Goal: Transaction & Acquisition: Obtain resource

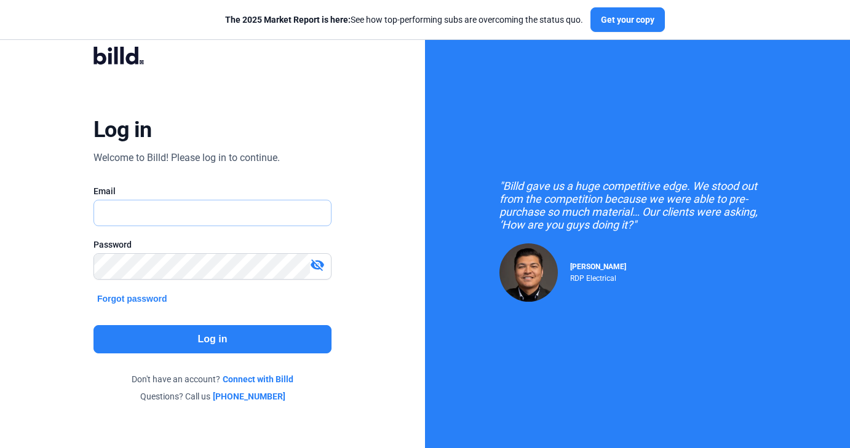
click at [258, 220] on input "text" at bounding box center [206, 212] width 224 height 25
type input "[DOMAIN_NAME][EMAIL_ADDRESS][DOMAIN_NAME]"
click at [195, 328] on button "Log in" at bounding box center [212, 339] width 238 height 28
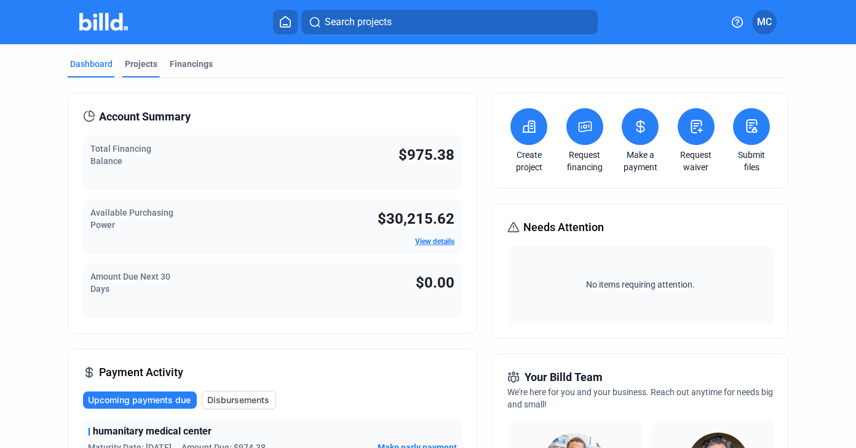
click at [144, 71] on div "Projects" at bounding box center [141, 68] width 38 height 20
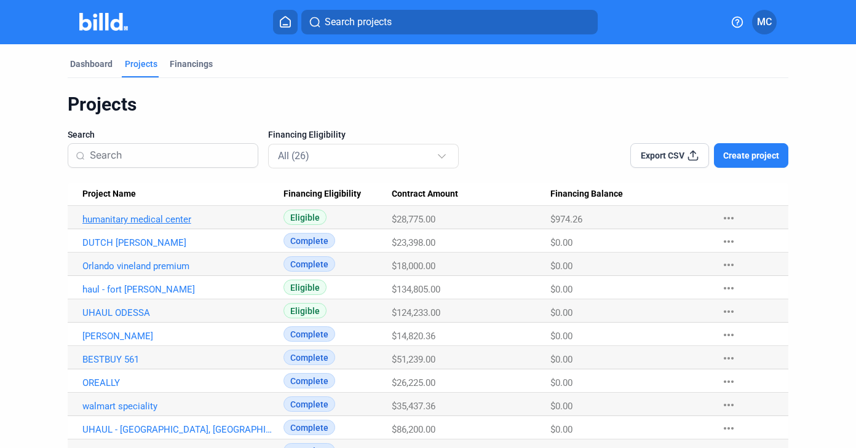
click at [180, 218] on link "humanitary medical center" at bounding box center [177, 219] width 191 height 11
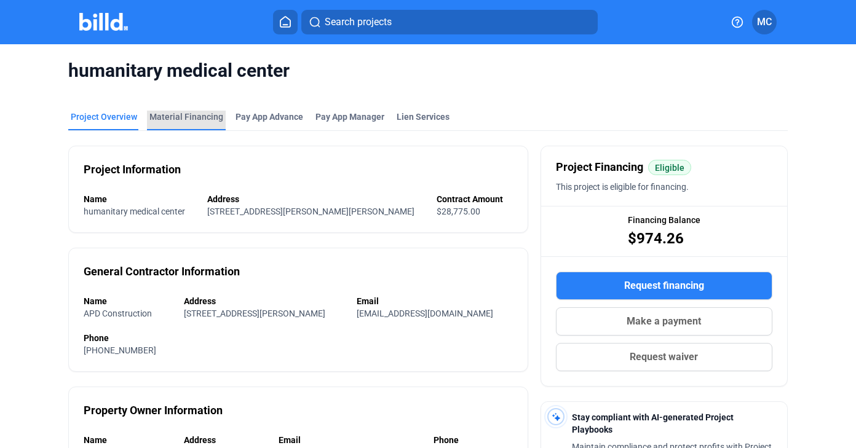
click at [207, 114] on div "Material Financing" at bounding box center [186, 117] width 74 height 12
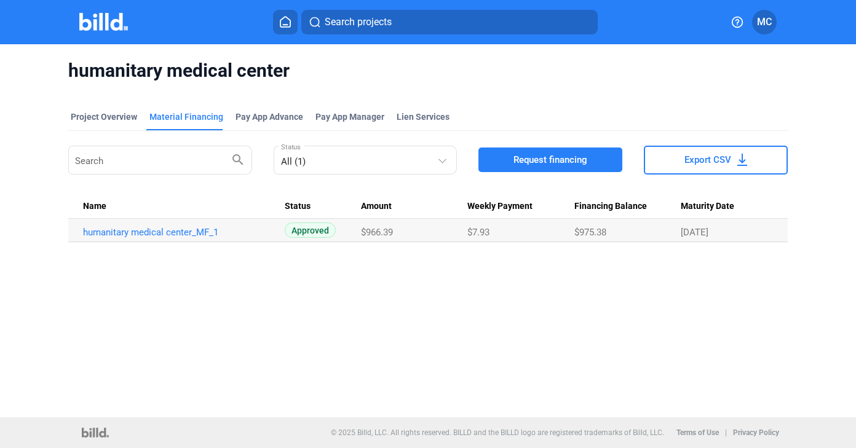
click at [514, 168] on button "Request financing" at bounding box center [550, 160] width 144 height 25
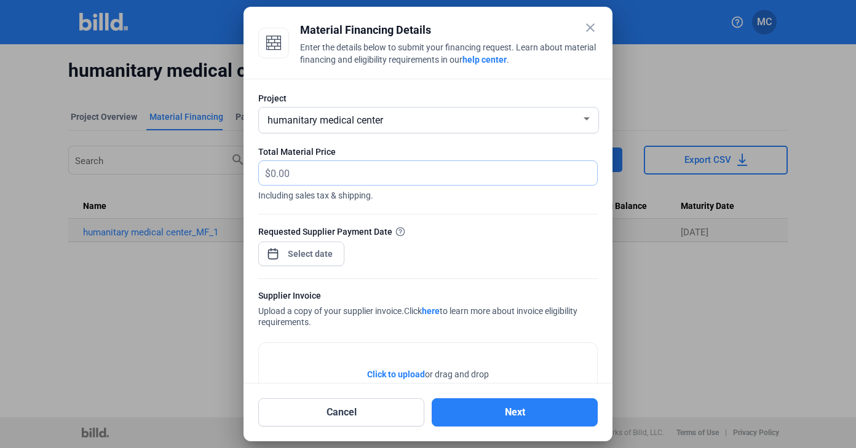
click at [461, 178] on input "text" at bounding box center [434, 173] width 326 height 24
drag, startPoint x: 293, startPoint y: 172, endPoint x: 219, endPoint y: 163, distance: 74.4
click at [219, 163] on div "close Material Financing Details Enter the details below to submit your financi…" at bounding box center [428, 224] width 856 height 448
type input "2,249.56"
click at [395, 252] on div "Requested Supplier Payment Date" at bounding box center [427, 251] width 339 height 53
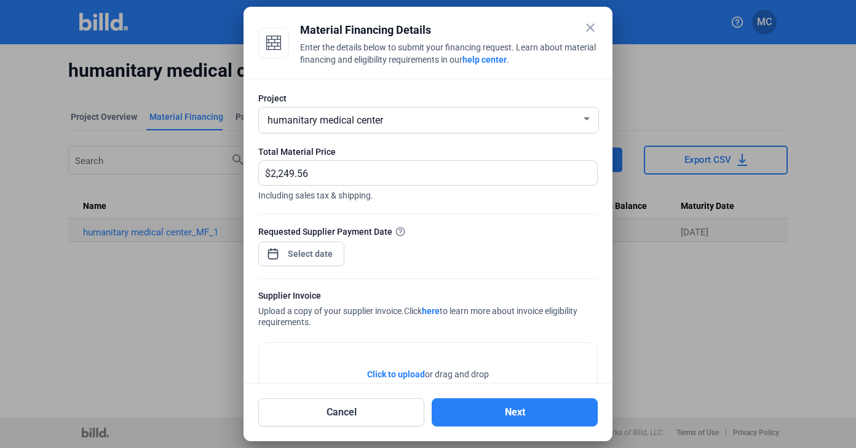
click at [330, 252] on div "close Material Financing Details Enter the details below to submit your financi…" at bounding box center [428, 224] width 856 height 448
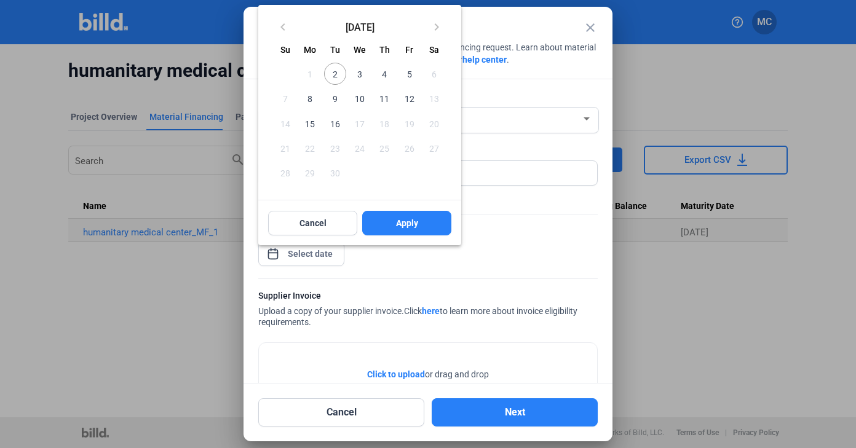
click at [339, 72] on span "2" at bounding box center [335, 74] width 22 height 22
click at [405, 227] on span "Apply" at bounding box center [407, 223] width 22 height 12
type input "[DATE]"
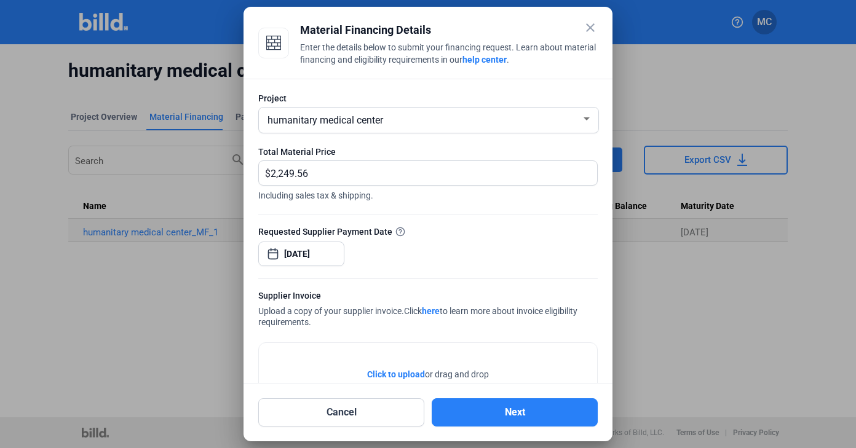
click at [402, 373] on span "Click to upload" at bounding box center [396, 374] width 58 height 10
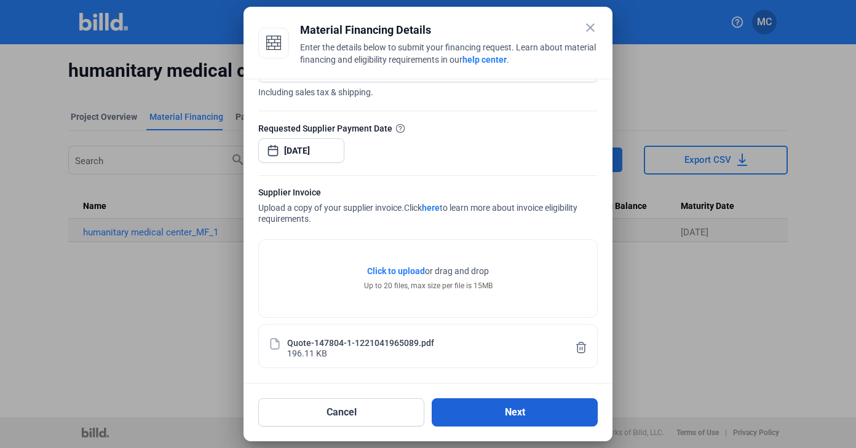
scroll to position [103, 0]
click at [518, 413] on button "Next" at bounding box center [515, 412] width 166 height 28
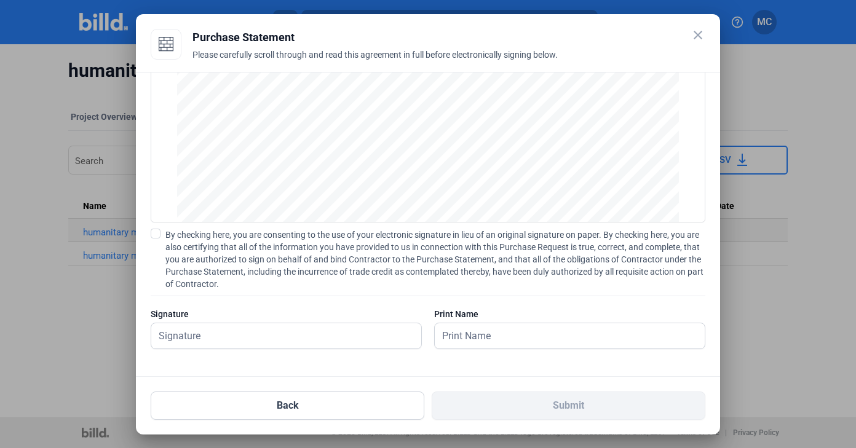
scroll to position [82, 0]
click at [161, 235] on label "By checking here, you are consenting to the use of your electronic signature in…" at bounding box center [428, 259] width 555 height 61
click at [0, 0] on input "By checking here, you are consenting to the use of your electronic signature in…" at bounding box center [0, 0] width 0 height 0
click at [354, 327] on input "text" at bounding box center [279, 335] width 256 height 25
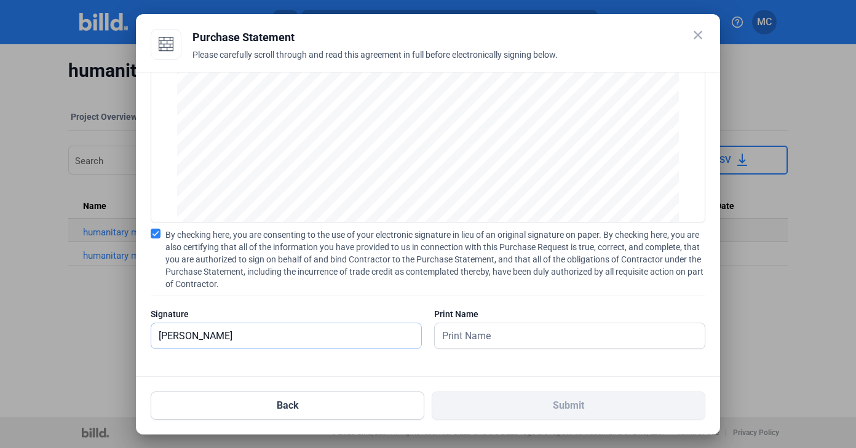
type input "[PERSON_NAME]"
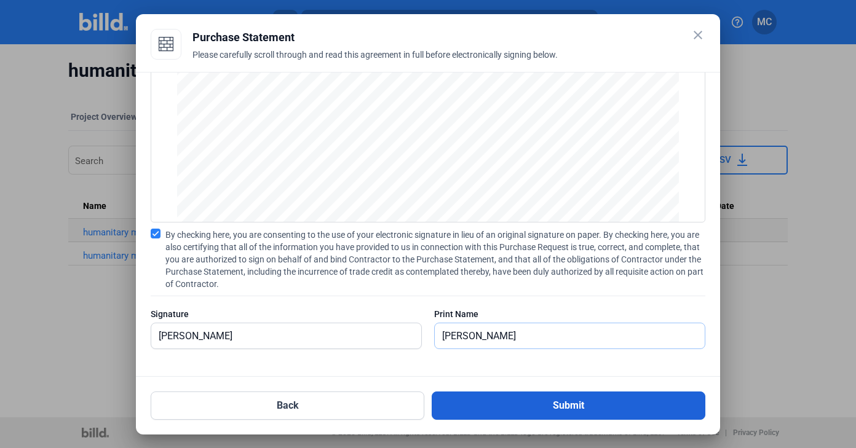
type input "[PERSON_NAME]"
click at [441, 401] on button "Submit" at bounding box center [569, 406] width 274 height 28
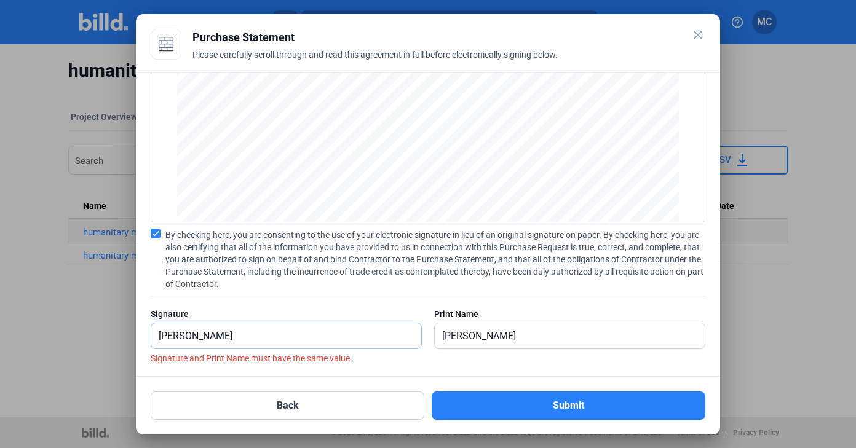
click at [318, 338] on input "[PERSON_NAME]" at bounding box center [286, 335] width 270 height 25
click at [192, 336] on input "[PERSON_NAME]" at bounding box center [286, 335] width 270 height 25
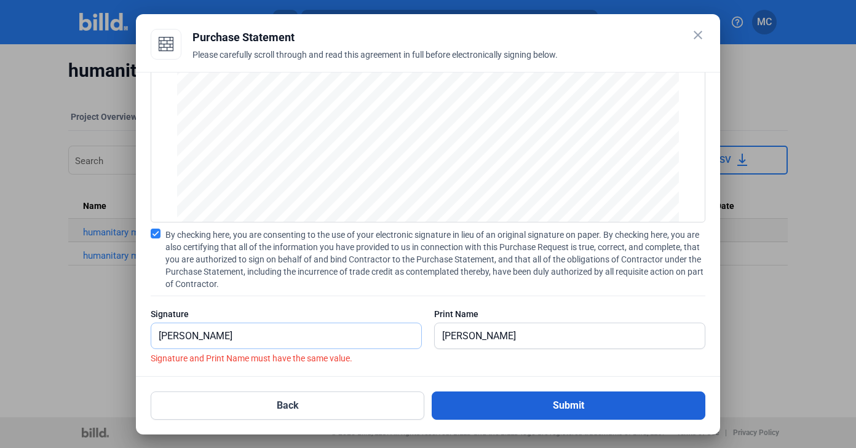
type input "[PERSON_NAME]"
click at [540, 395] on button "Submit" at bounding box center [569, 406] width 274 height 28
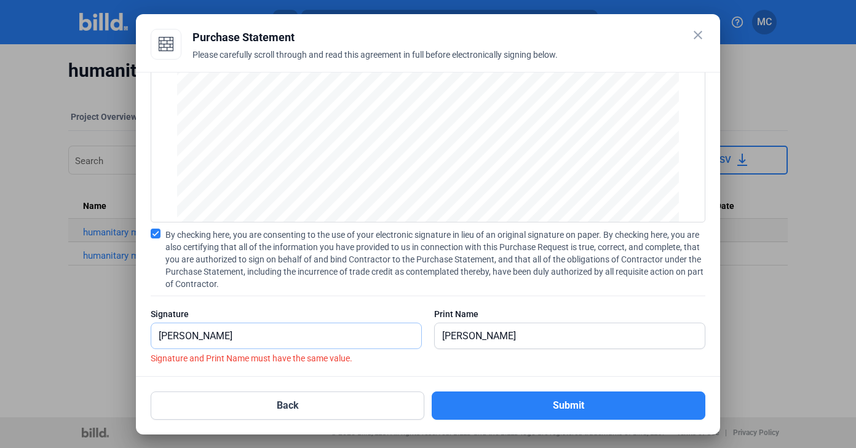
click at [376, 347] on input "[PERSON_NAME]" at bounding box center [279, 335] width 256 height 25
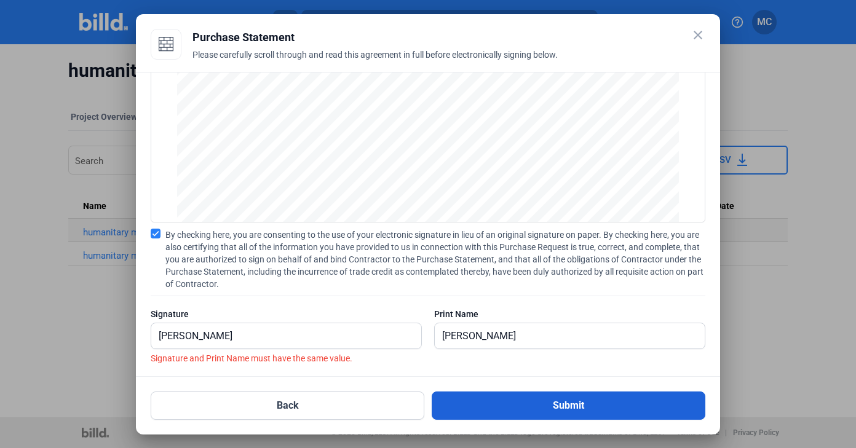
click at [540, 405] on button "Submit" at bounding box center [569, 406] width 274 height 28
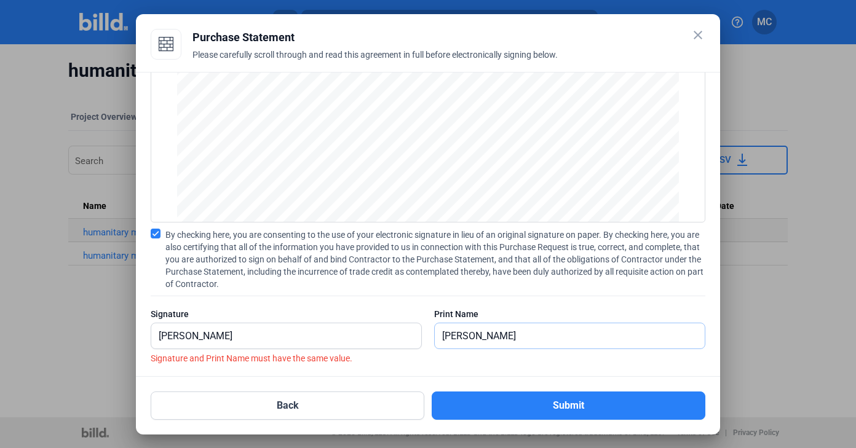
drag, startPoint x: 506, startPoint y: 333, endPoint x: 340, endPoint y: 322, distance: 166.4
click at [341, 323] on div "Signature [PERSON_NAME] Print Name [PERSON_NAME]" at bounding box center [428, 334] width 555 height 53
type input "[PERSON_NAME]"
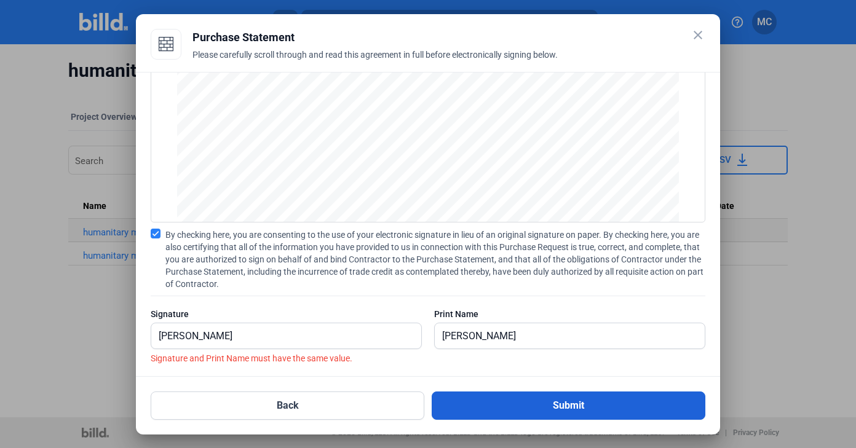
drag, startPoint x: 344, startPoint y: 322, endPoint x: 494, endPoint y: 395, distance: 166.4
click at [494, 395] on button "Submit" at bounding box center [569, 406] width 274 height 28
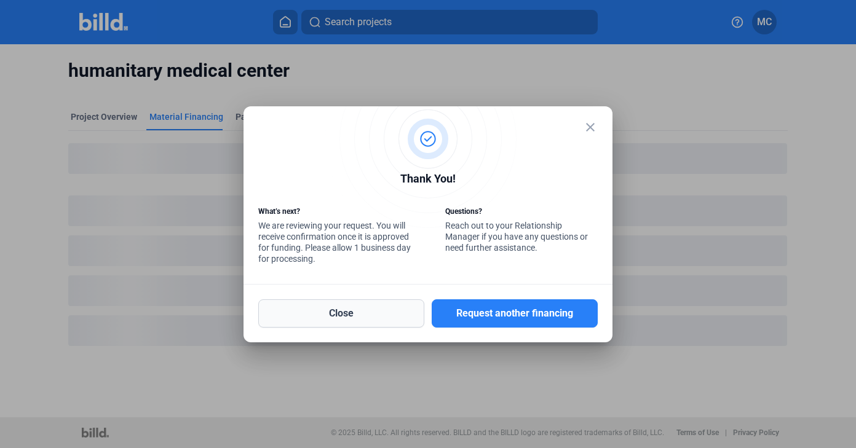
click at [377, 317] on button "Close" at bounding box center [341, 313] width 166 height 28
